Goal: Task Accomplishment & Management: Use online tool/utility

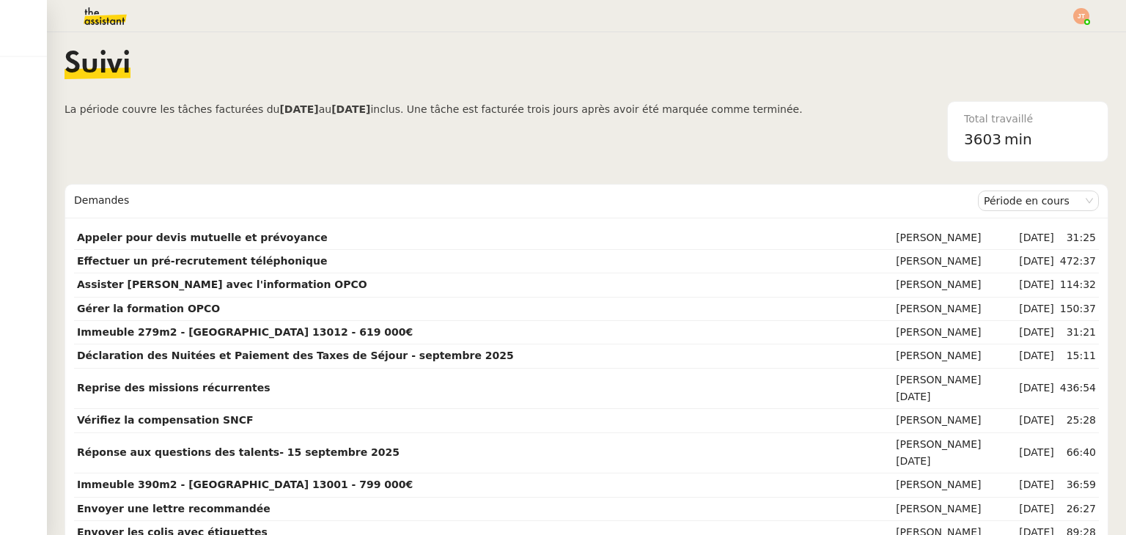
click at [123, 15] on img at bounding box center [94, 16] width 114 height 32
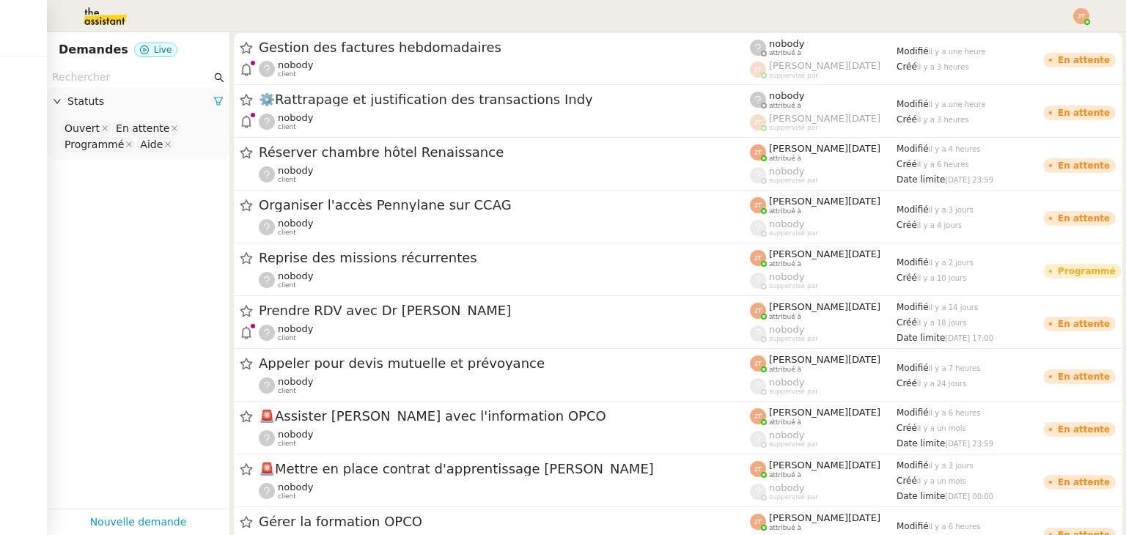
click at [115, 89] on div "Statuts" at bounding box center [138, 101] width 182 height 29
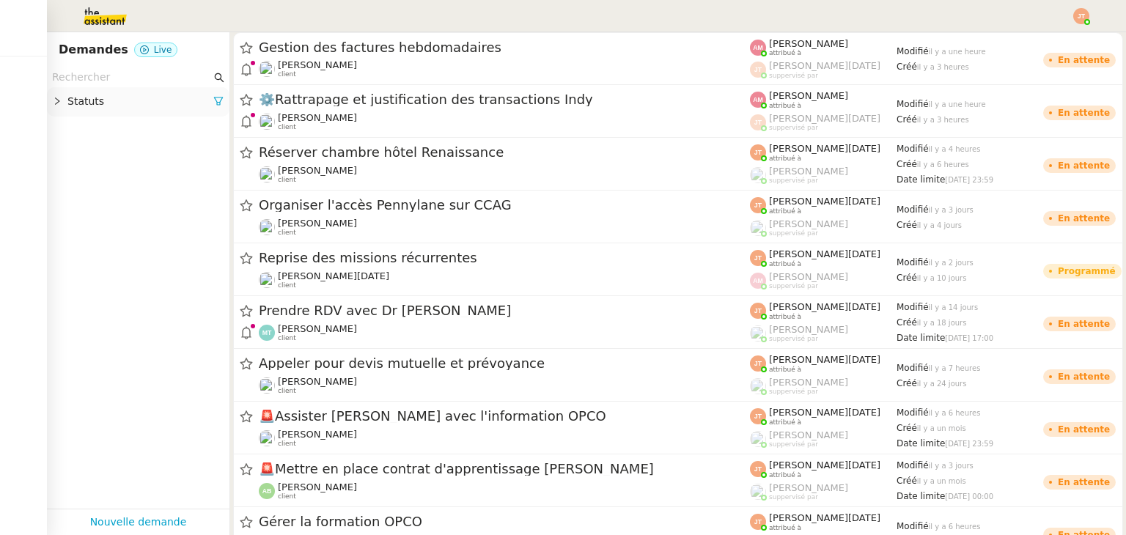
click at [119, 76] on input "text" at bounding box center [131, 77] width 159 height 17
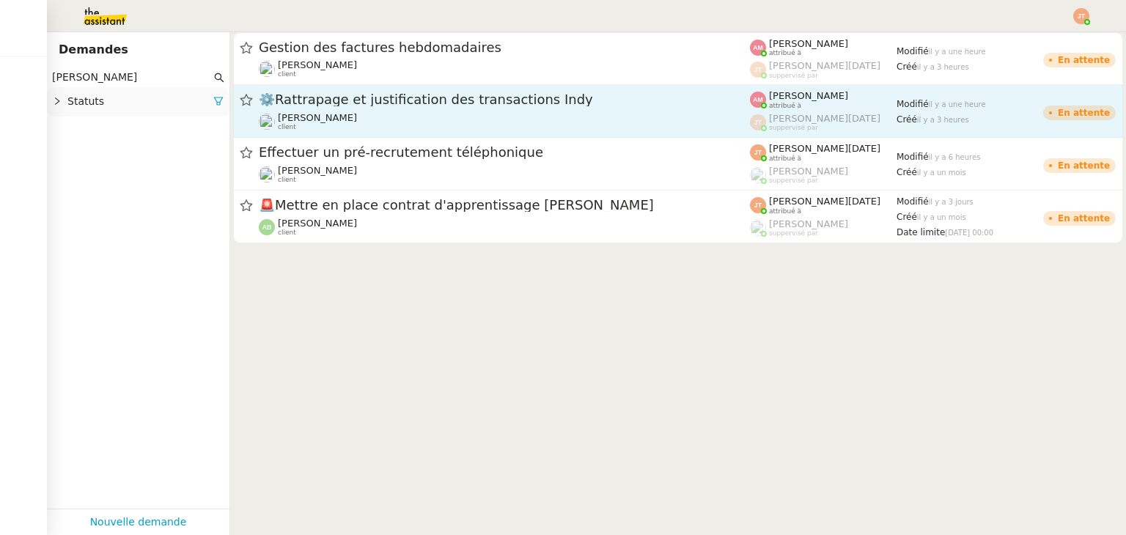
type input "emil"
click at [372, 102] on span "⚙️Rattrapage et justification des transactions Indy" at bounding box center [504, 99] width 491 height 13
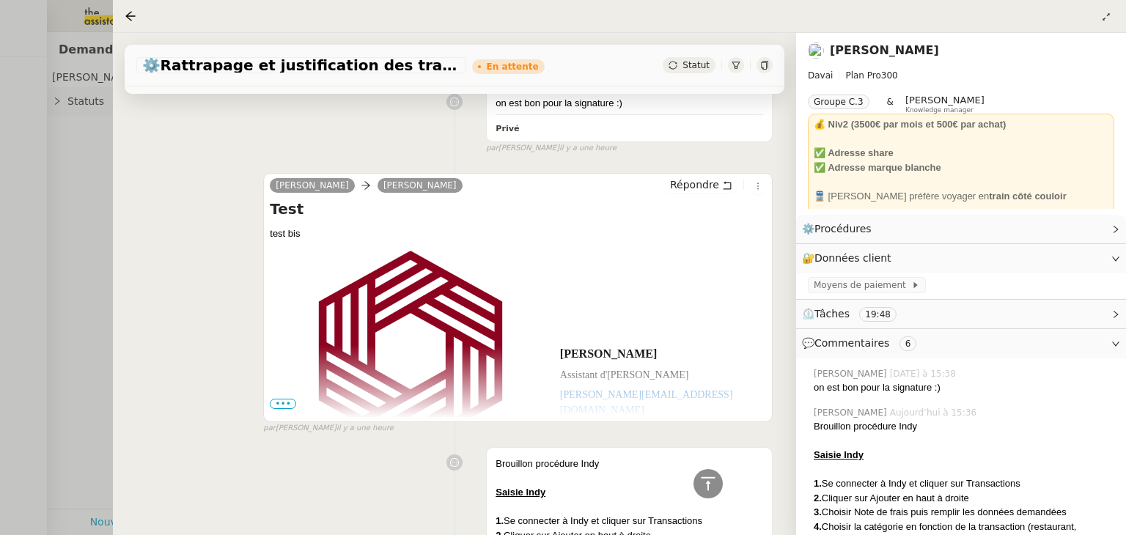
scroll to position [220, 0]
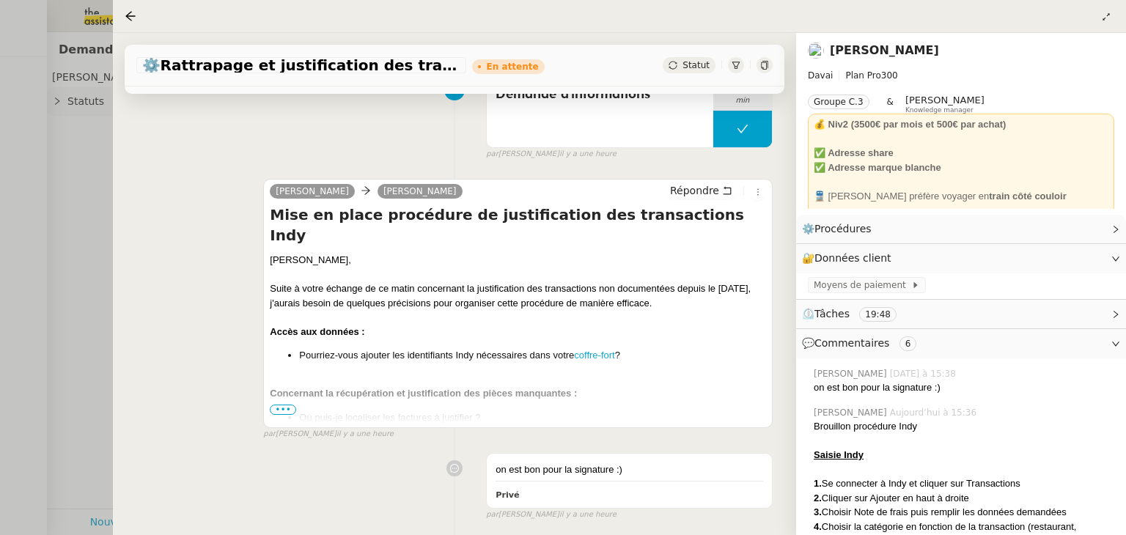
click at [281, 415] on span "•••" at bounding box center [283, 410] width 26 height 10
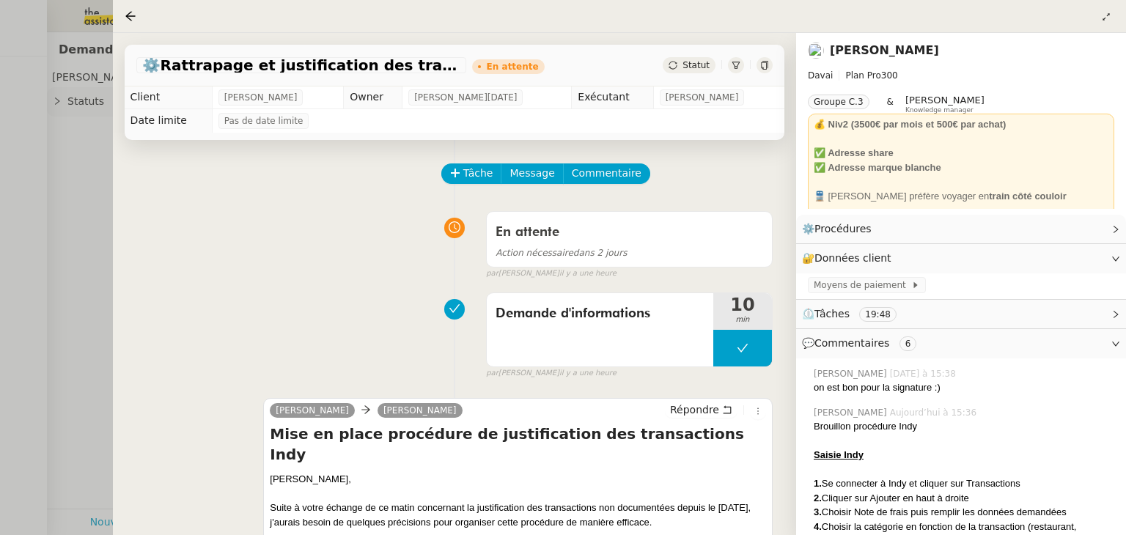
scroll to position [0, 0]
click at [88, 160] on div at bounding box center [563, 267] width 1126 height 535
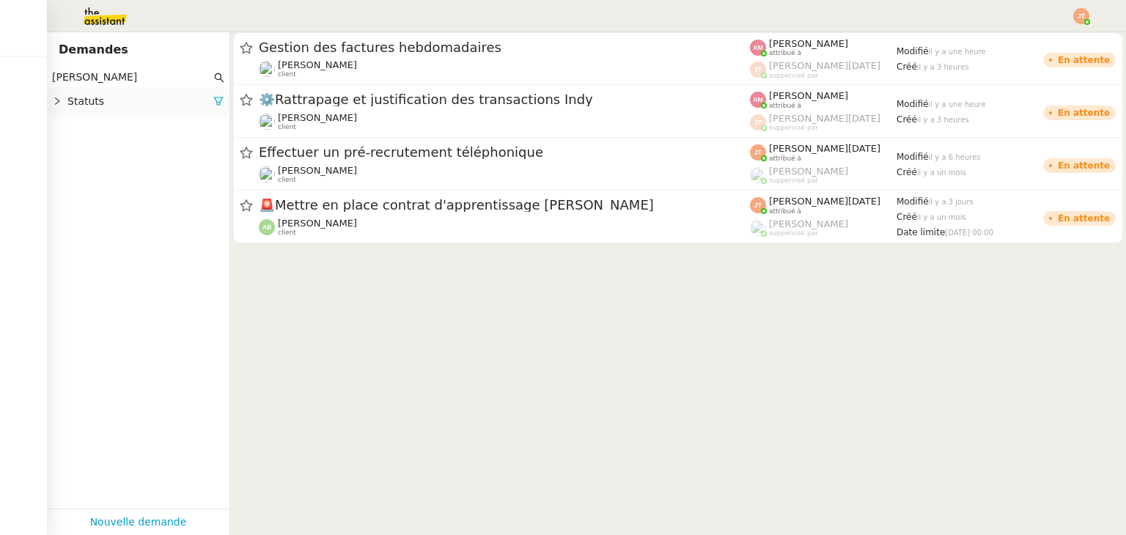
drag, startPoint x: 114, startPoint y: 12, endPoint x: 129, endPoint y: 12, distance: 14.7
click at [114, 12] on img at bounding box center [94, 16] width 114 height 32
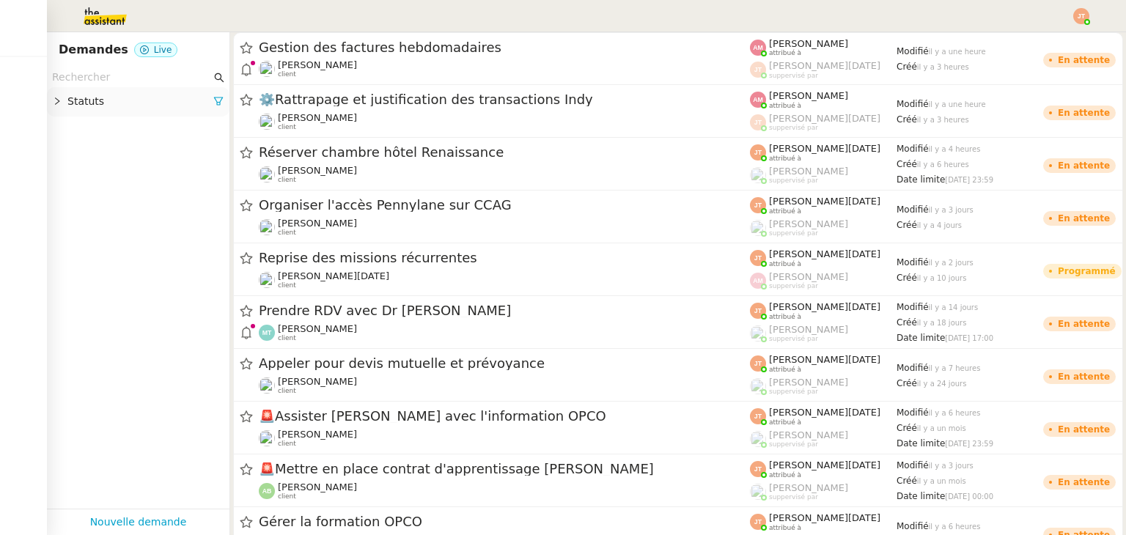
click at [1075, 16] on img at bounding box center [1081, 16] width 16 height 16
click at [1038, 40] on span "Suivi" at bounding box center [1028, 42] width 25 height 12
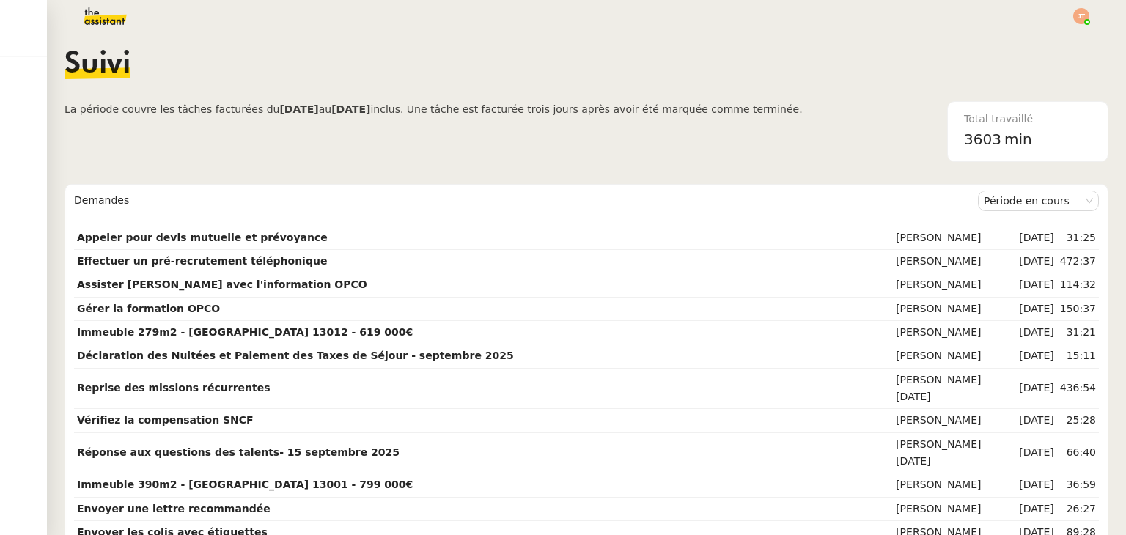
click at [667, 165] on nz-content "Suivi La période couvre les tâches facturées du 04/09/2025 au 03/10/2025 inclus…" at bounding box center [586, 283] width 1044 height 503
